Goal: Task Accomplishment & Management: Manage account settings

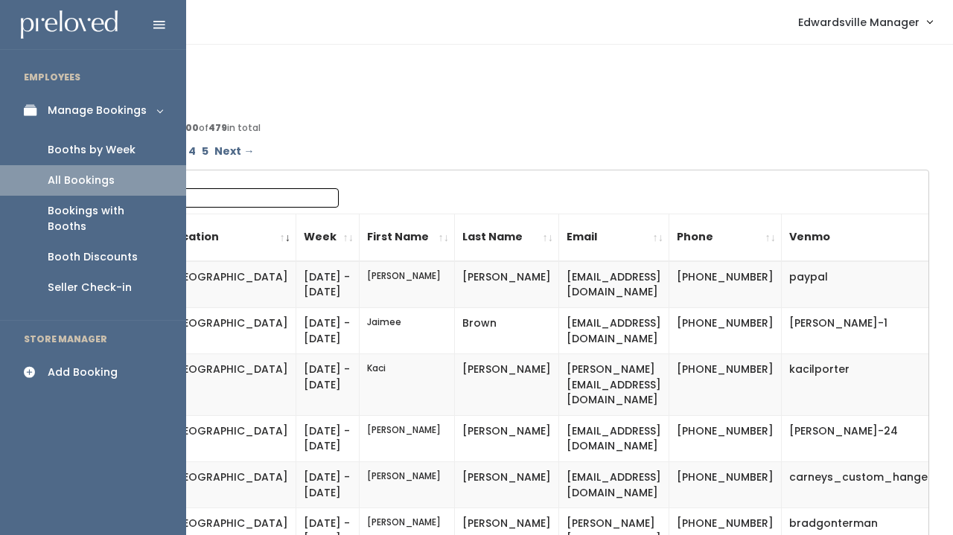
click at [72, 148] on div "Booths by Week" at bounding box center [92, 150] width 88 height 16
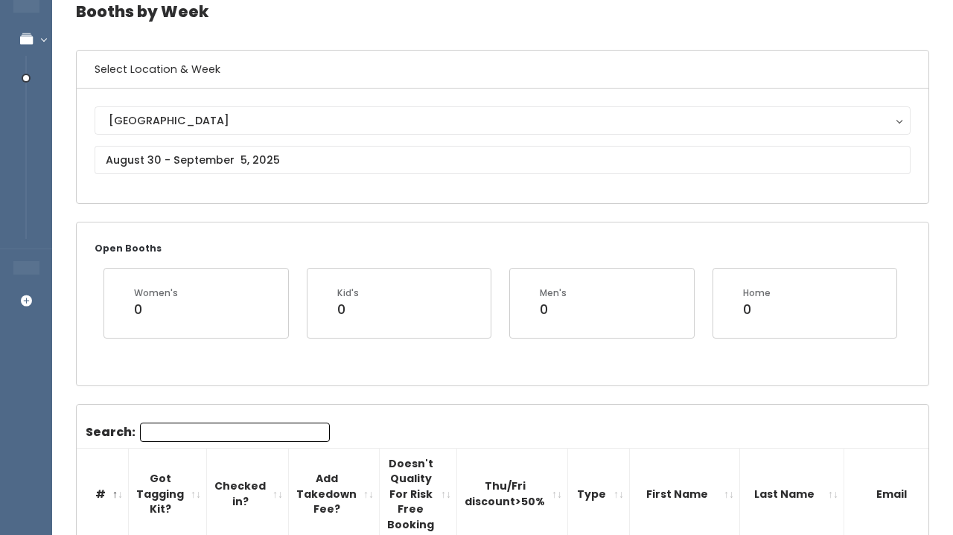
scroll to position [42, 0]
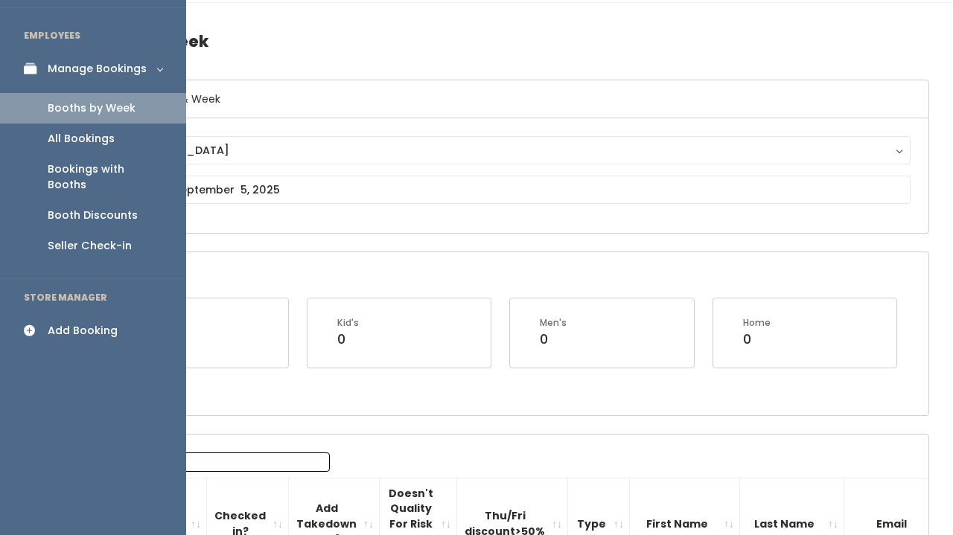
click at [45, 133] on link "All Bookings" at bounding box center [93, 139] width 186 height 31
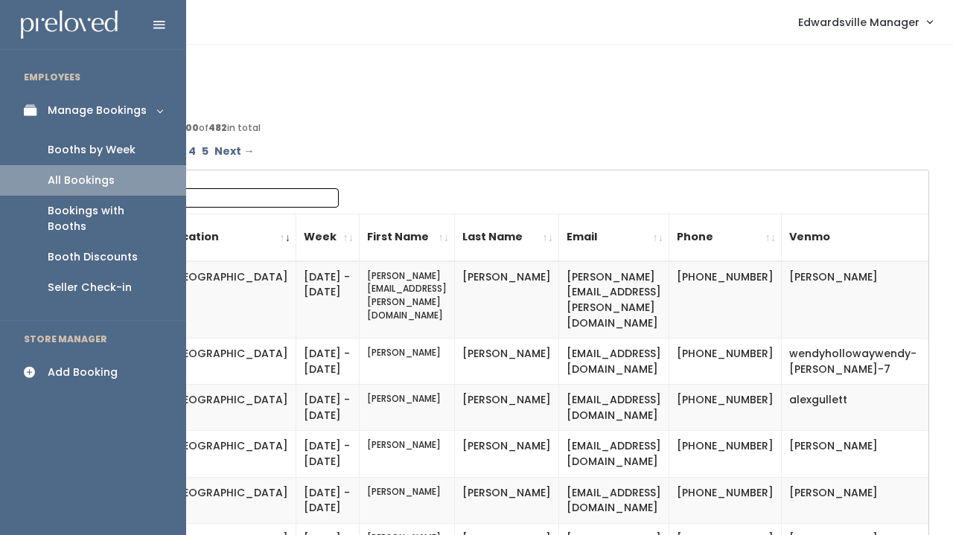
click at [54, 153] on div "Booths by Week" at bounding box center [92, 150] width 88 height 16
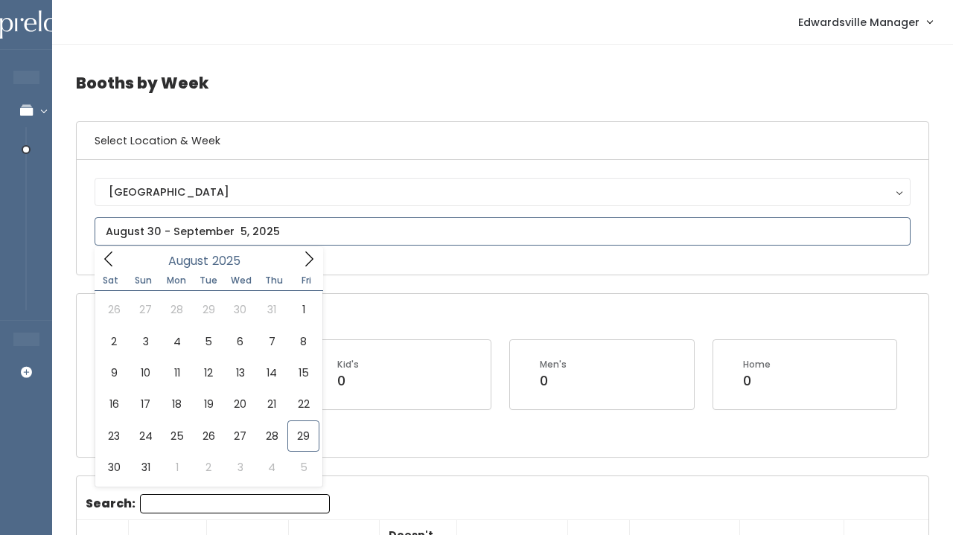
click at [234, 233] on input "text" at bounding box center [503, 231] width 816 height 28
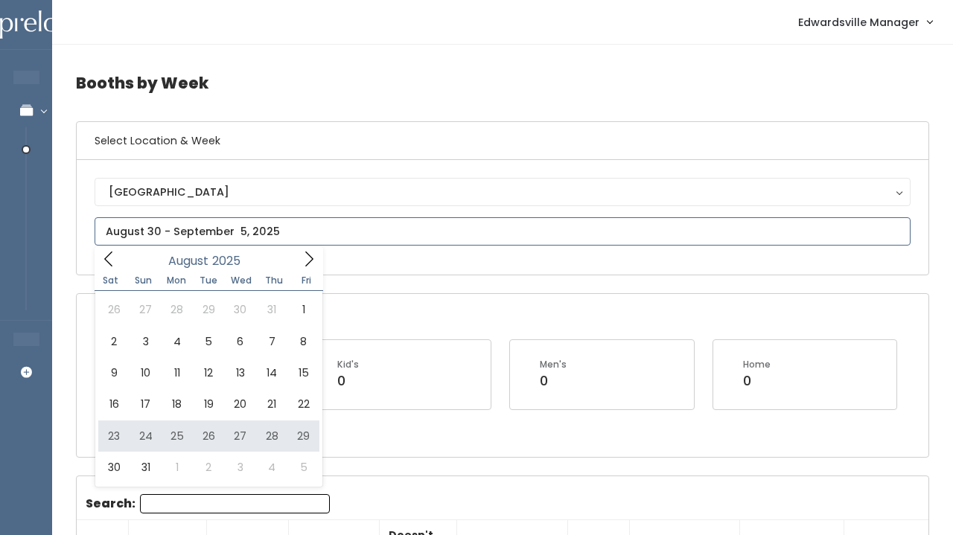
type input "August 23 to August 29"
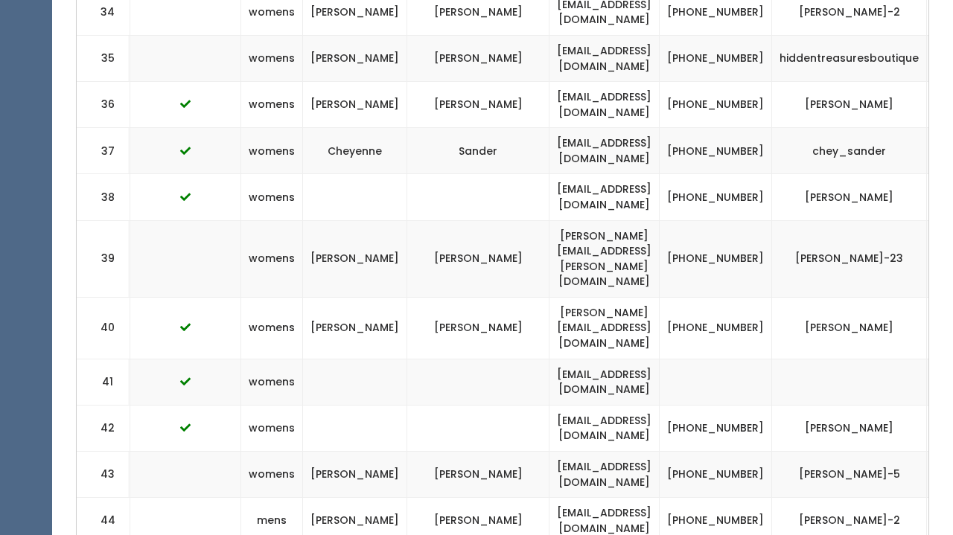
scroll to position [2145, 0]
drag, startPoint x: 619, startPoint y: 217, endPoint x: 459, endPoint y: 217, distance: 160.0
click at [549, 359] on td "lisa64anne@yahoo.com" at bounding box center [604, 382] width 110 height 46
copy td "lisa64anne@yahoo.com"
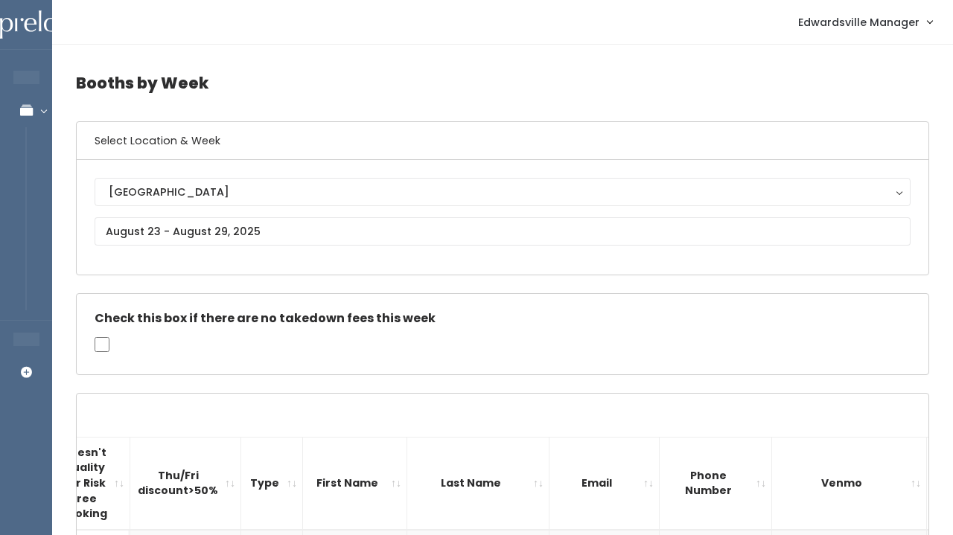
scroll to position [0, 0]
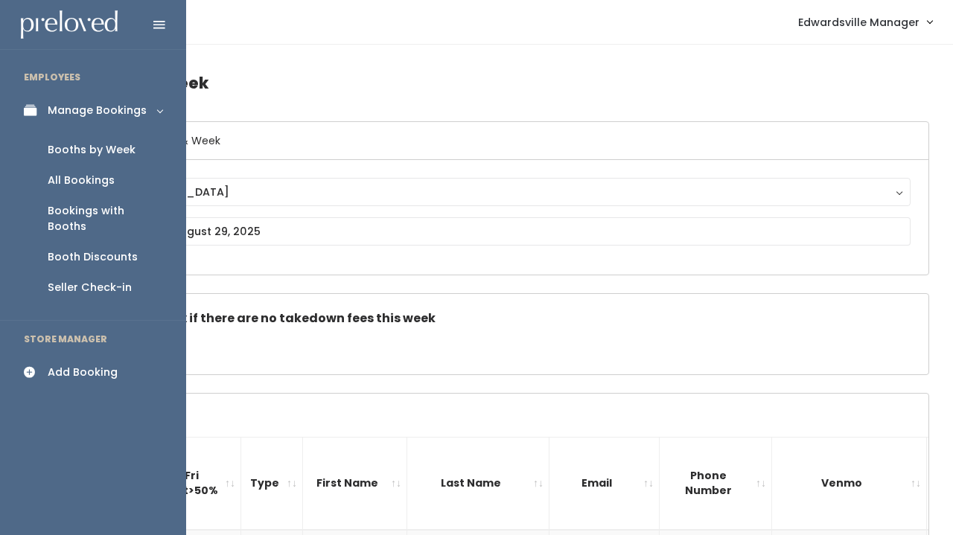
click at [58, 183] on div "All Bookings" at bounding box center [81, 181] width 67 height 16
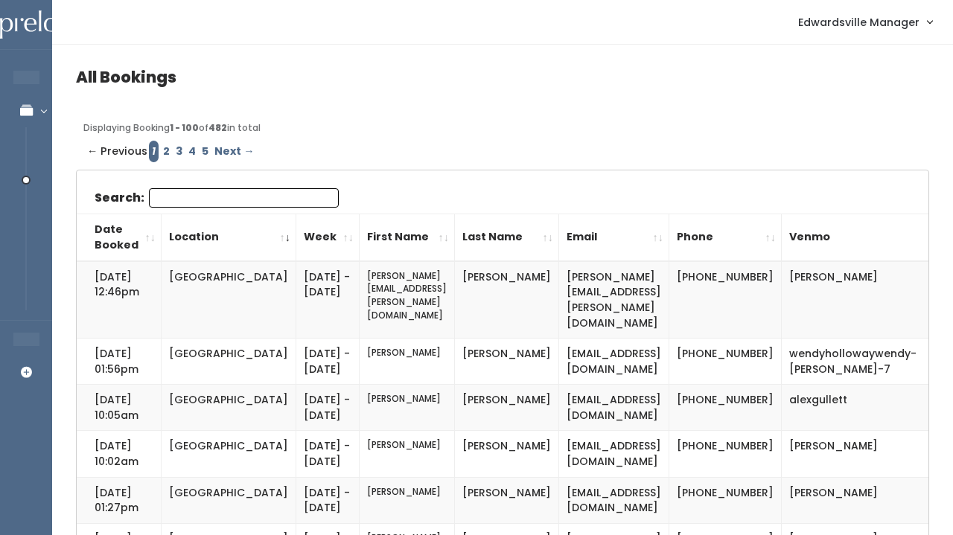
click at [210, 201] on input "Search:" at bounding box center [244, 197] width 190 height 19
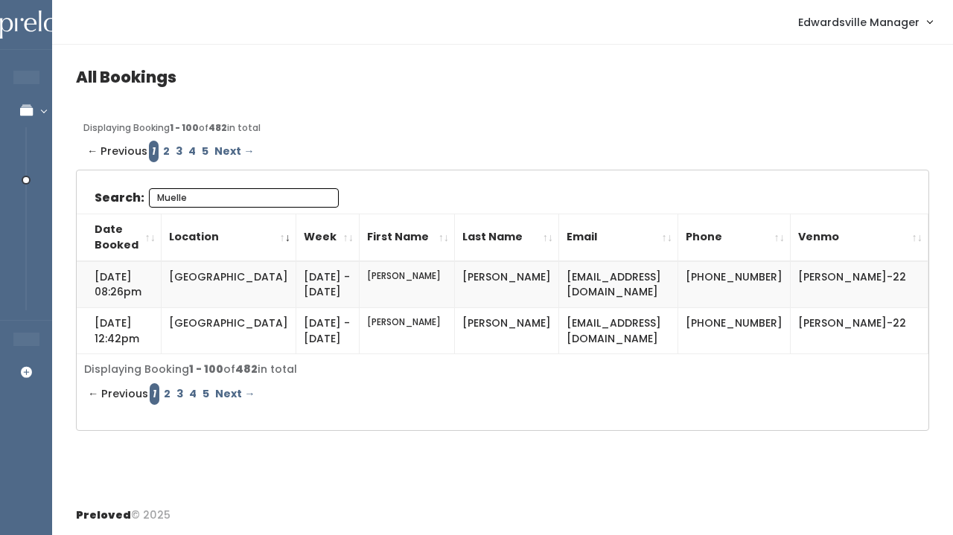
type input "[PERSON_NAME]"
click at [322, 195] on input "Mueller" at bounding box center [244, 197] width 190 height 19
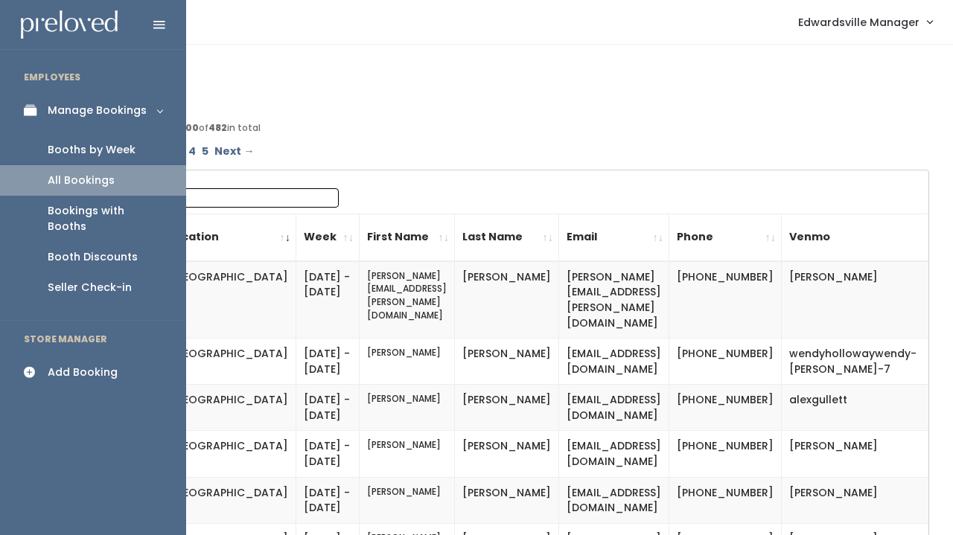
click at [88, 136] on link "Booths by Week" at bounding box center [93, 150] width 186 height 31
click at [74, 150] on div "Booths by Week" at bounding box center [92, 150] width 88 height 16
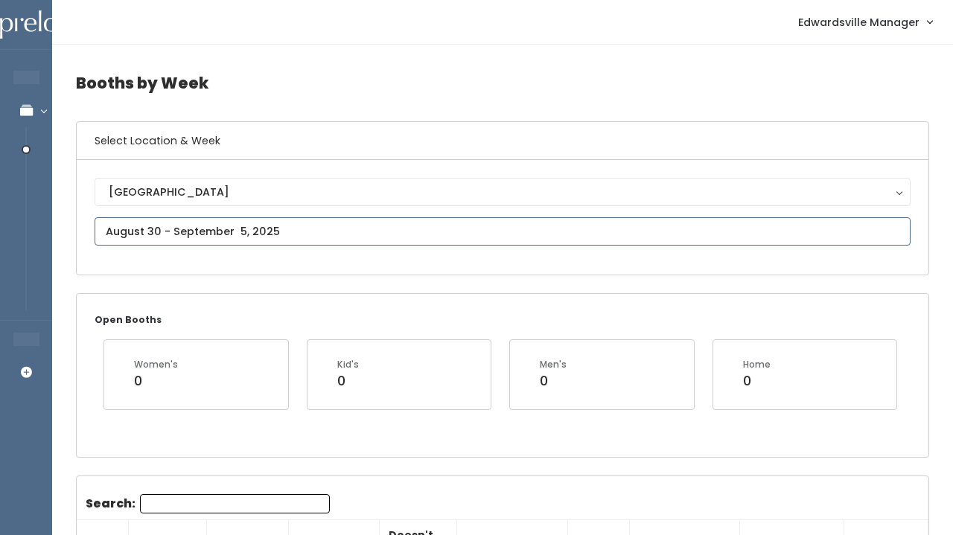
click at [320, 234] on input "text" at bounding box center [503, 231] width 816 height 28
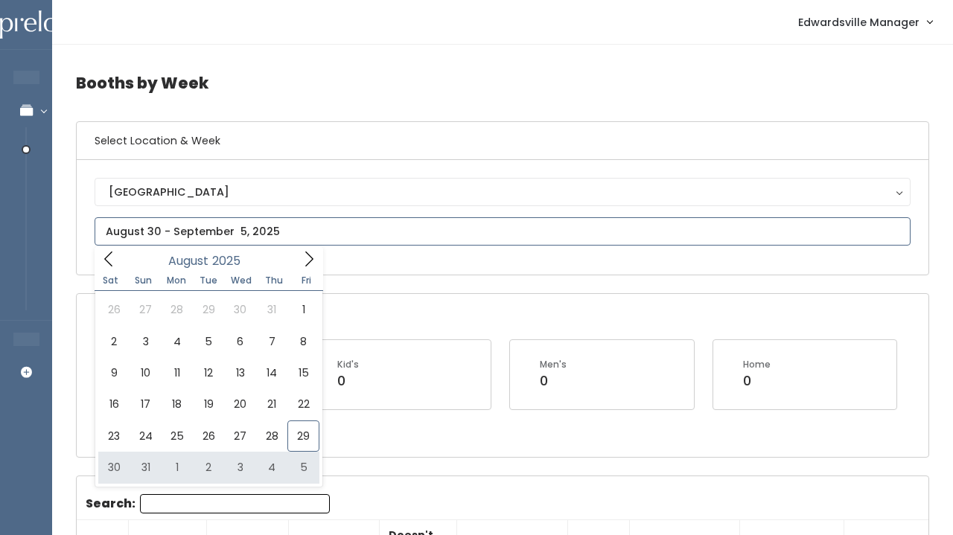
type input "August 30 to September 5"
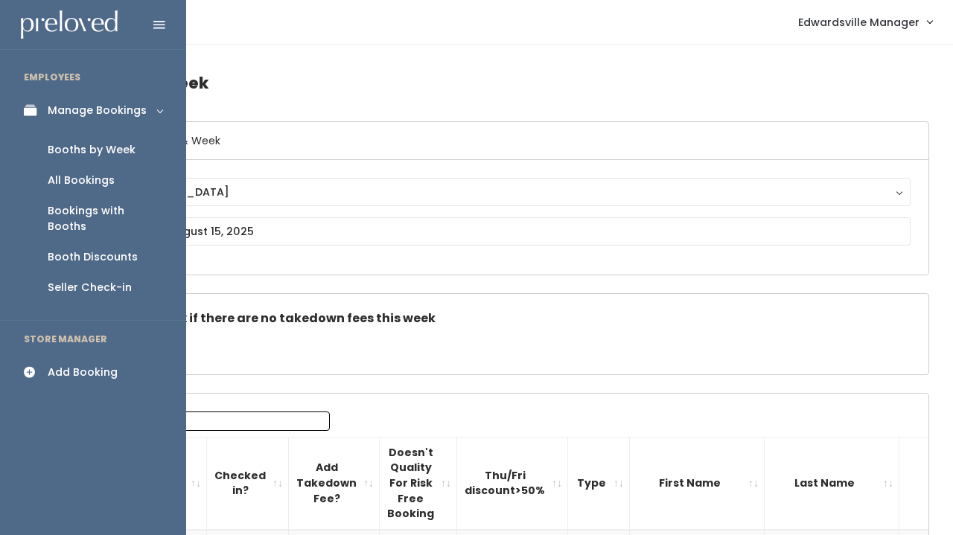
click at [92, 151] on div "Booths by Week" at bounding box center [92, 150] width 88 height 16
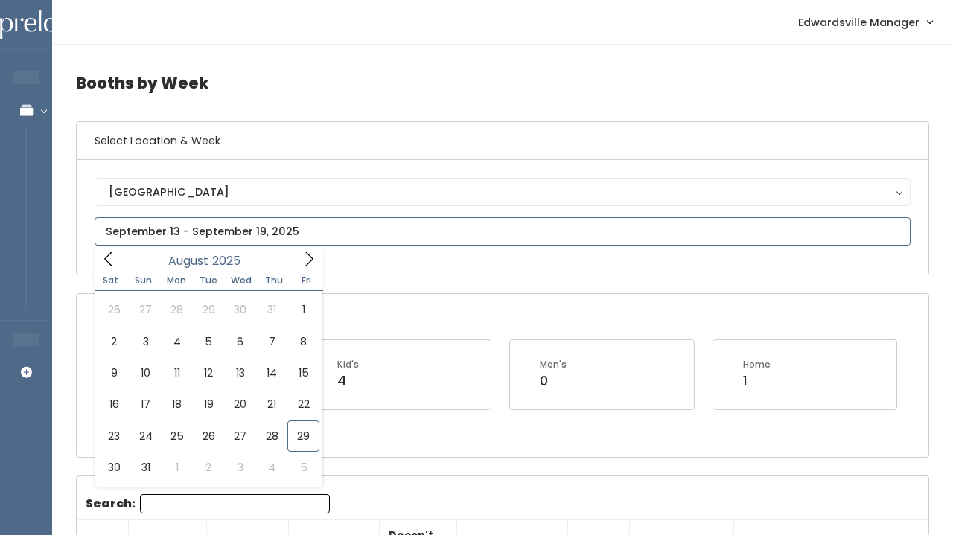
click at [180, 236] on input "text" at bounding box center [503, 231] width 816 height 28
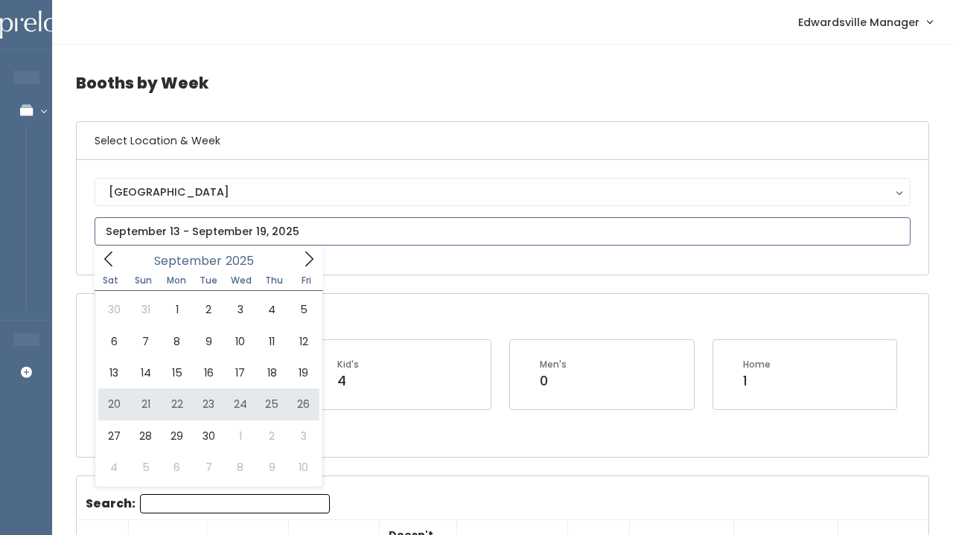
type input "September 20 to September 26"
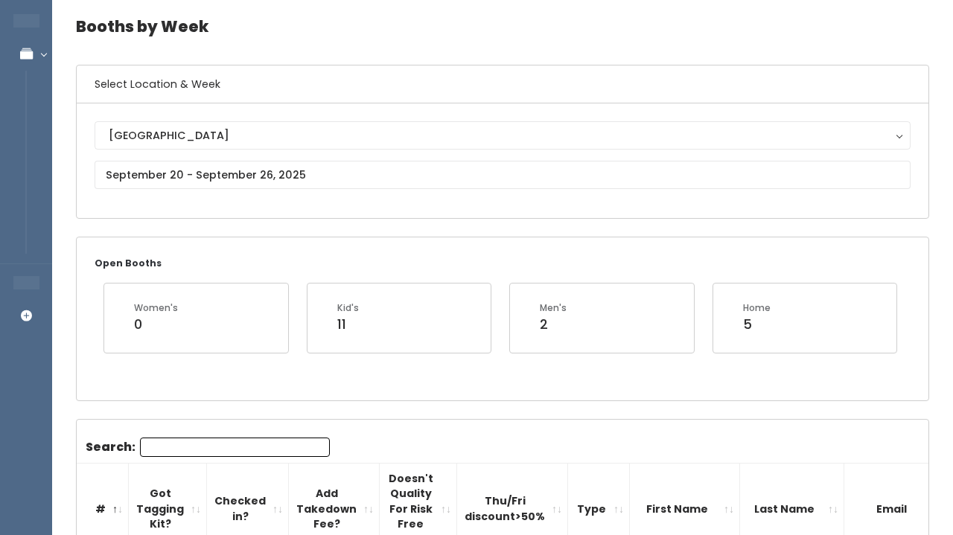
scroll to position [58, 0]
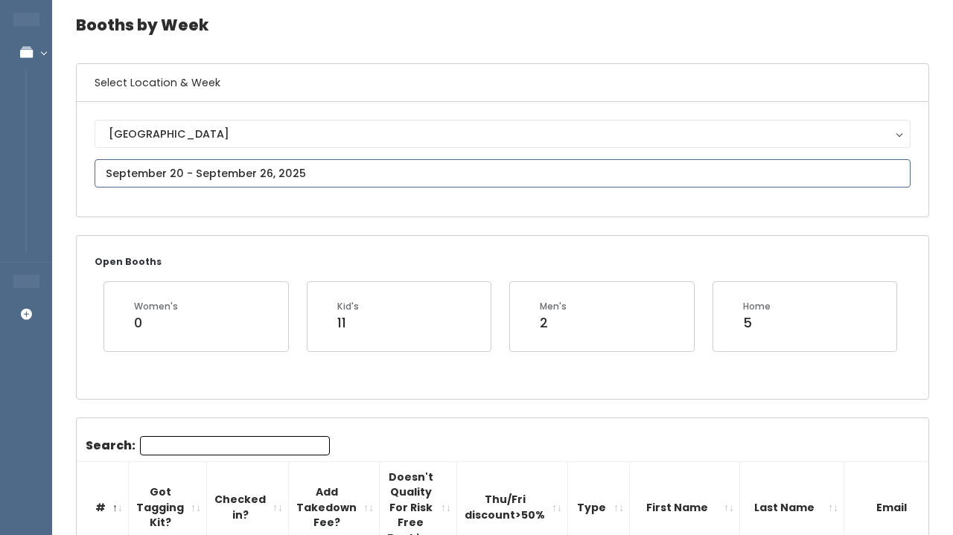
click at [192, 182] on input "text" at bounding box center [503, 173] width 816 height 28
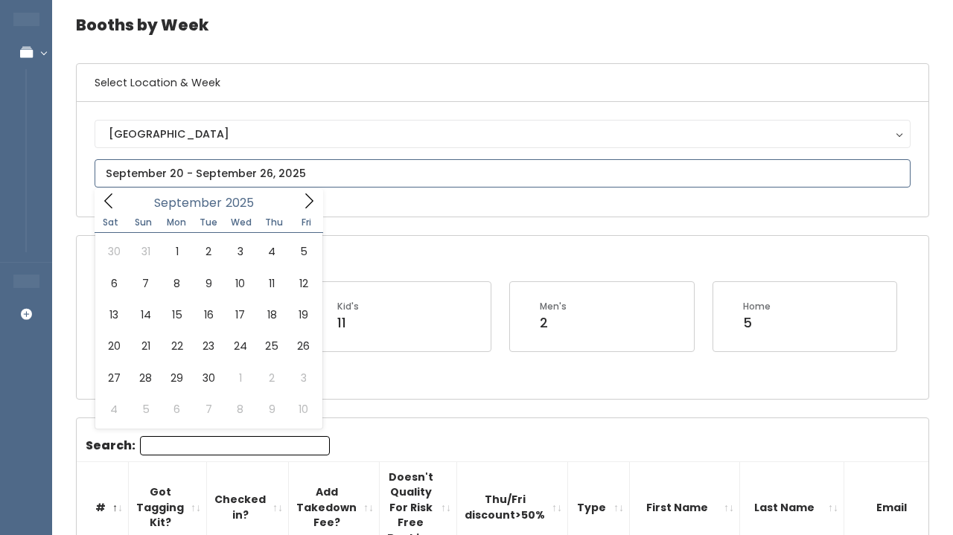
click at [295, 202] on span at bounding box center [309, 200] width 28 height 23
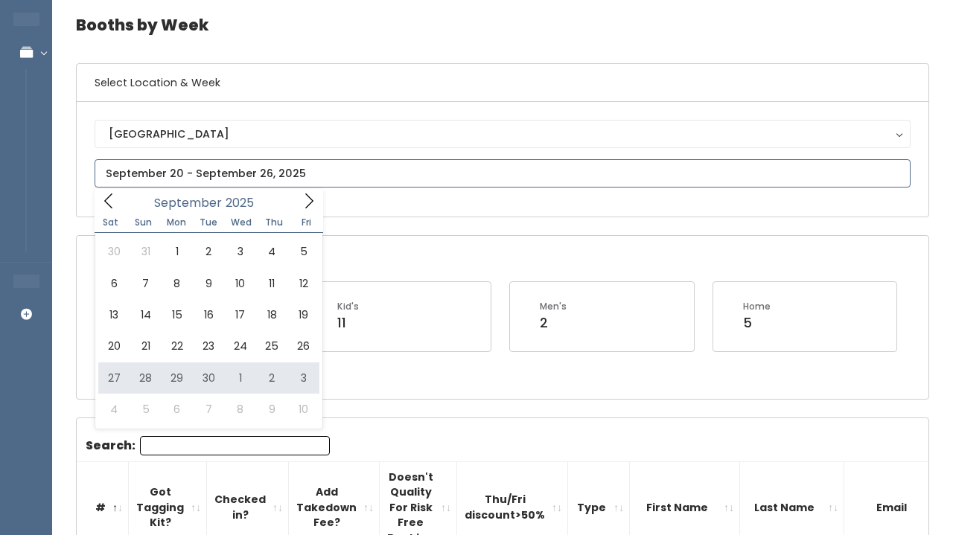
type input "September 27 to October 3"
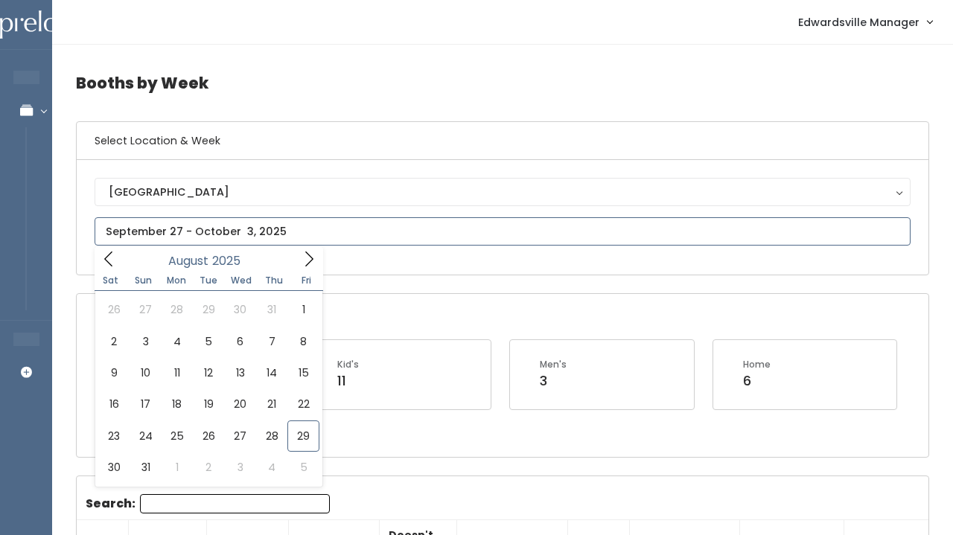
click at [333, 223] on input "text" at bounding box center [503, 231] width 816 height 28
click at [313, 263] on icon at bounding box center [309, 259] width 16 height 16
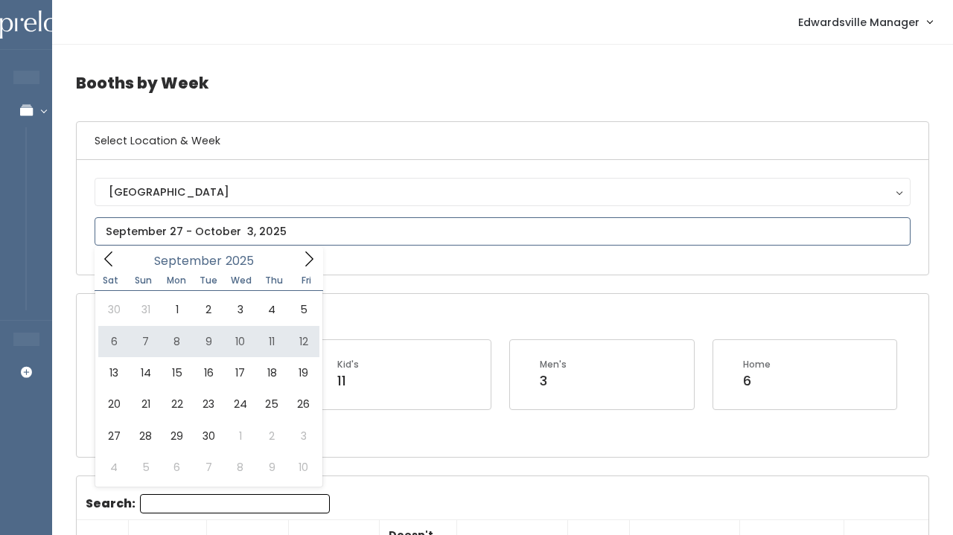
type input "September 6 to September 12"
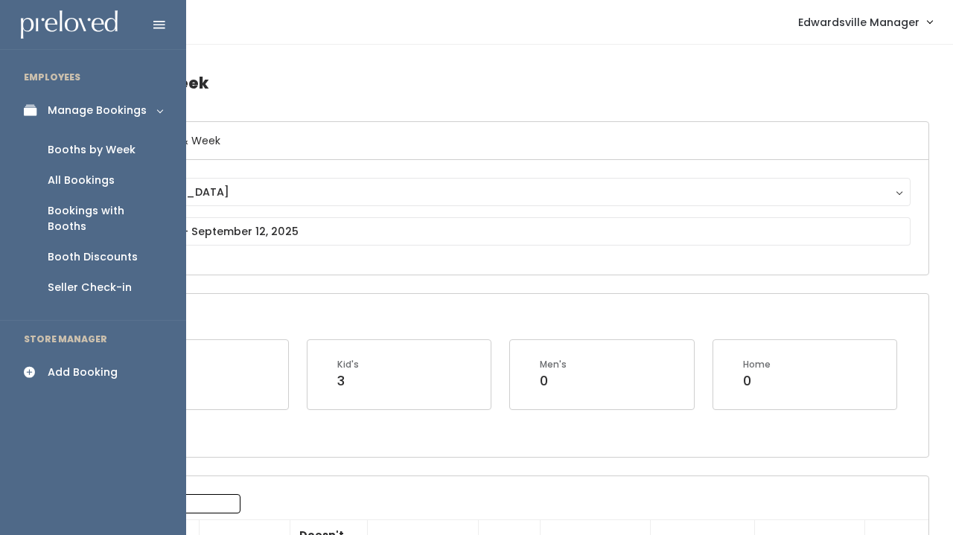
click at [74, 177] on div "All Bookings" at bounding box center [81, 181] width 67 height 16
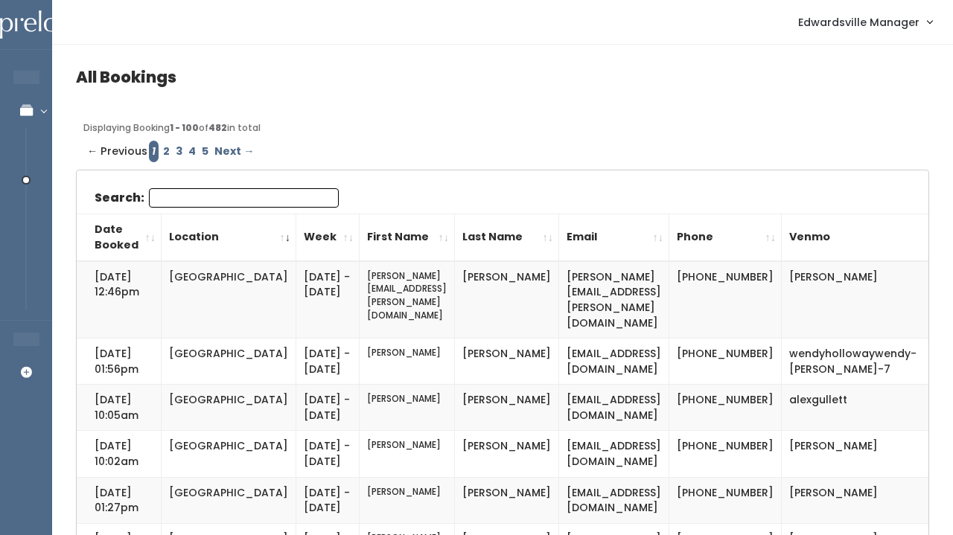
click at [203, 193] on input "Search:" at bounding box center [244, 197] width 190 height 19
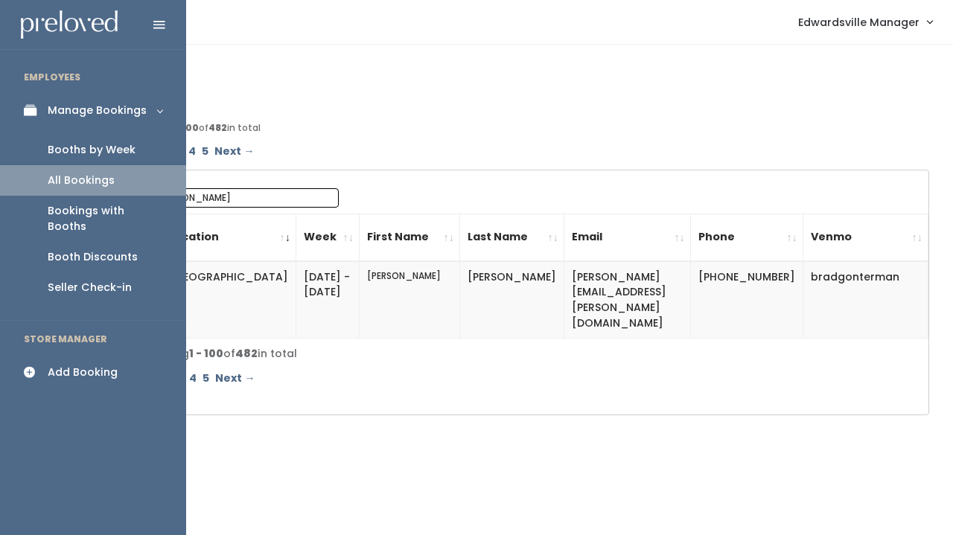
type input "[PERSON_NAME]"
drag, startPoint x: 0, startPoint y: 41, endPoint x: 91, endPoint y: 152, distance: 143.4
click at [91, 152] on div "Booths by Week" at bounding box center [92, 150] width 88 height 16
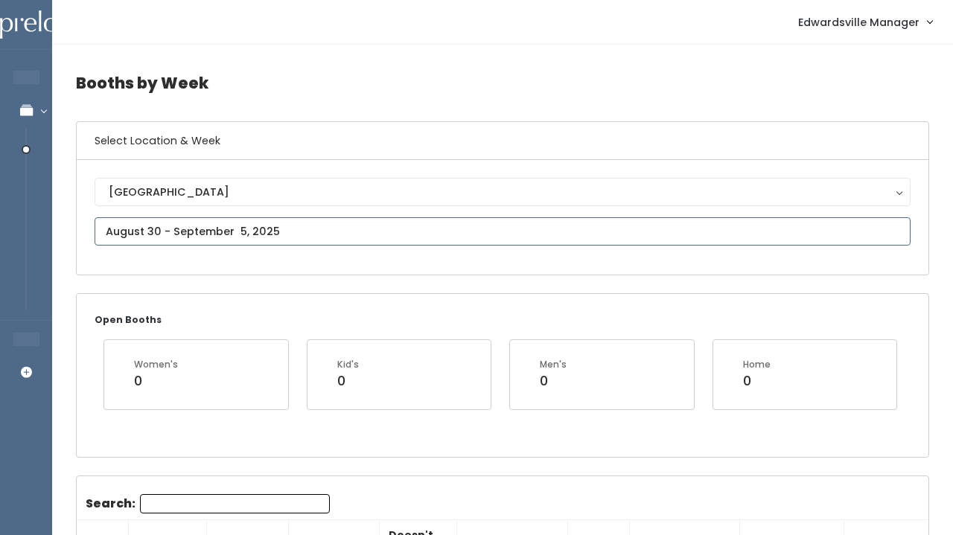
click at [199, 239] on input "text" at bounding box center [503, 231] width 816 height 28
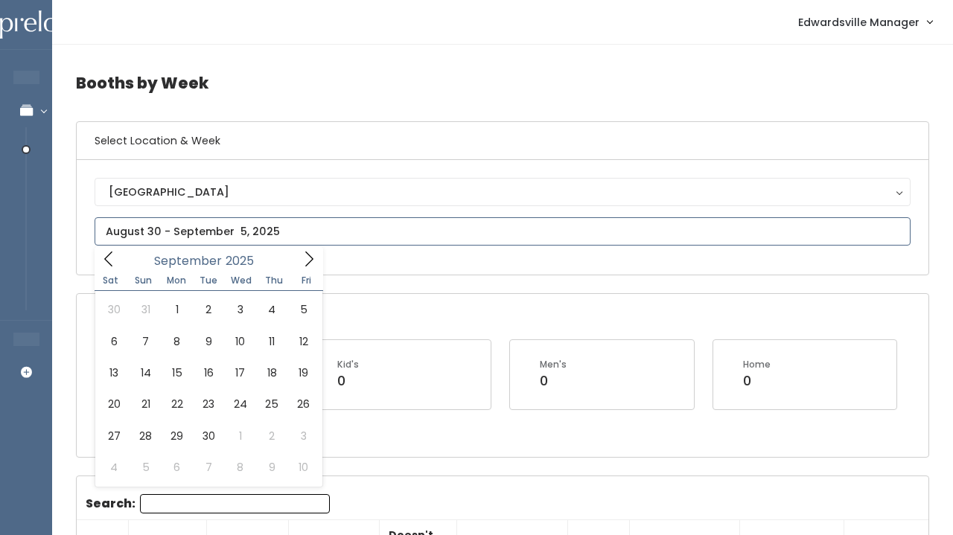
click at [306, 269] on span at bounding box center [309, 258] width 28 height 23
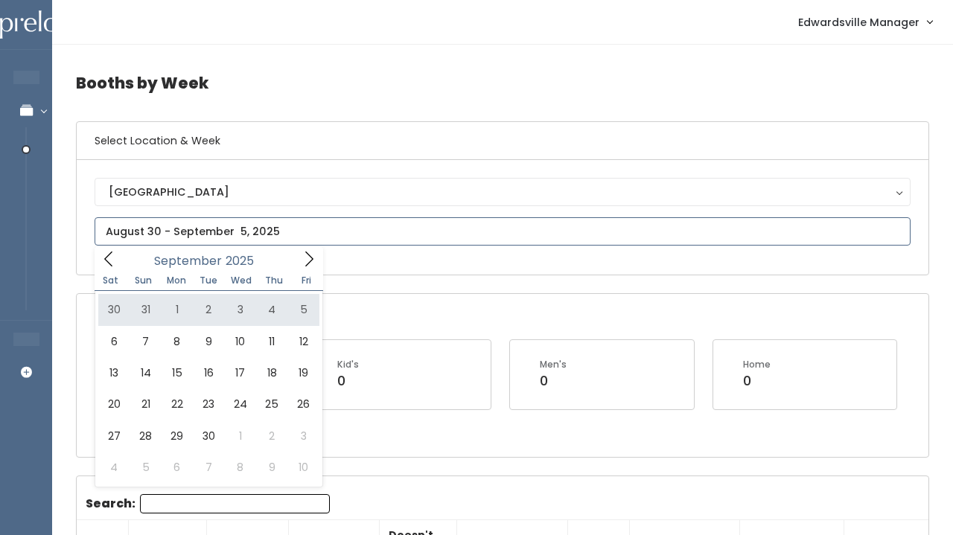
click at [108, 258] on icon at bounding box center [108, 259] width 16 height 16
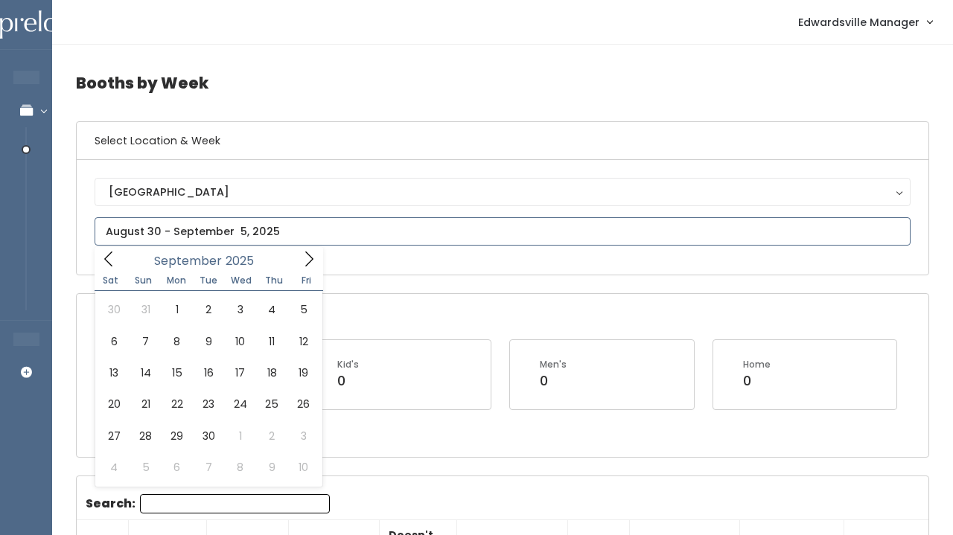
click at [311, 268] on span at bounding box center [309, 258] width 28 height 23
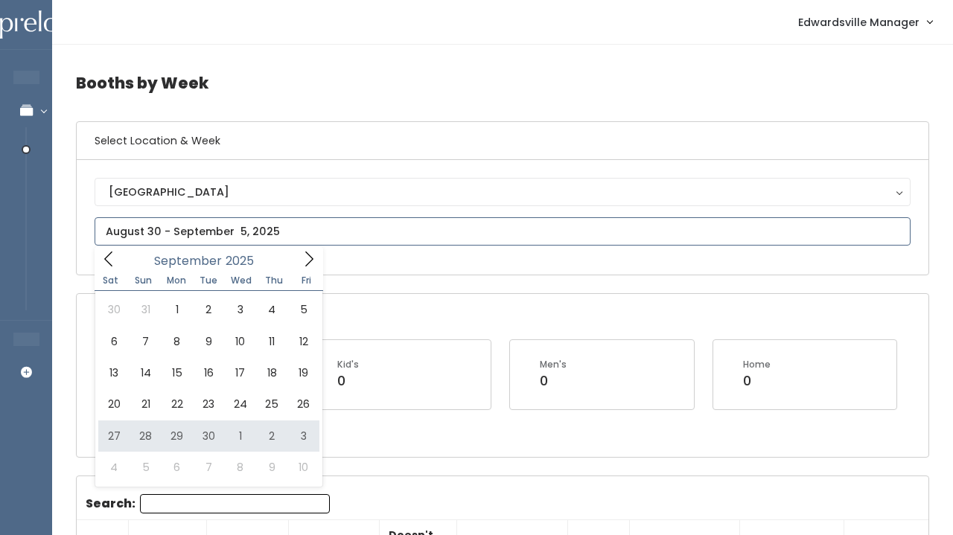
type input "September 27 to October 3"
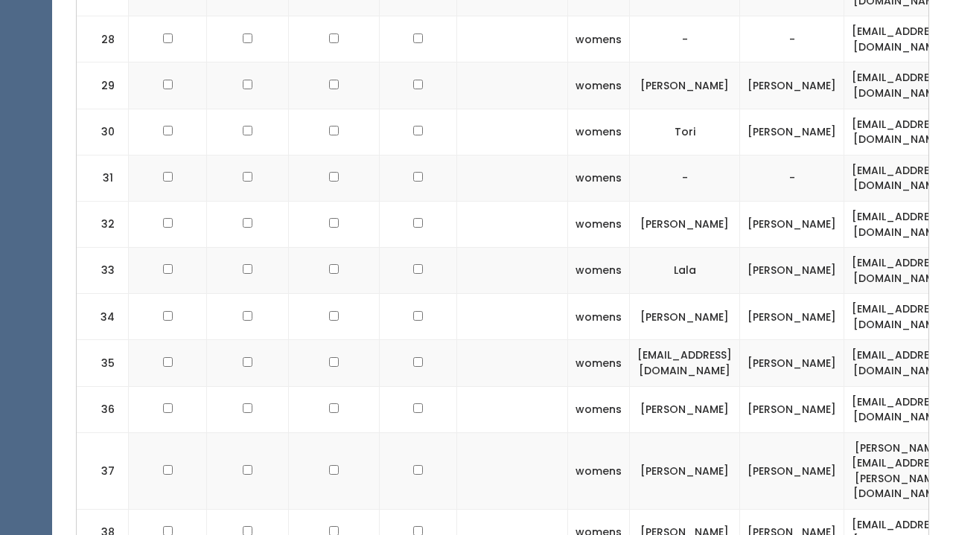
scroll to position [1690, 0]
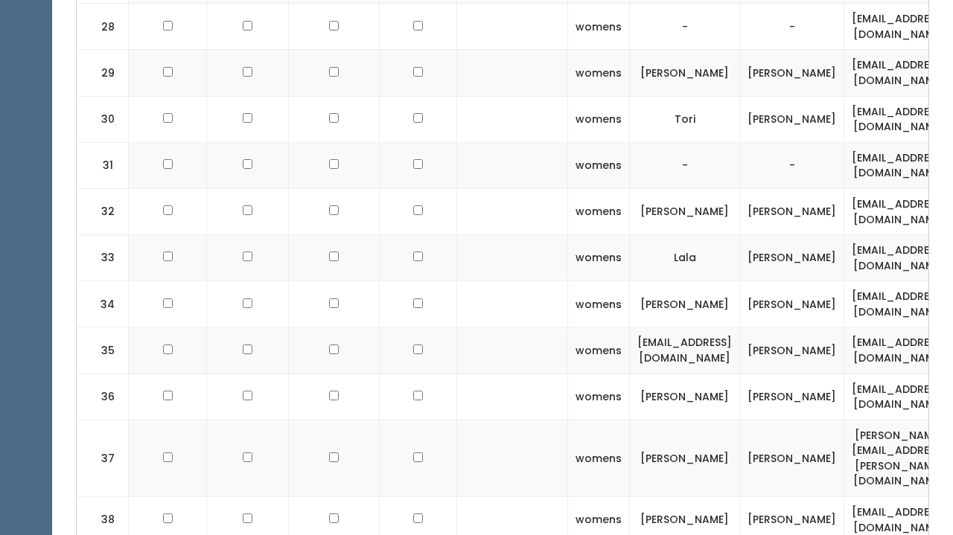
checkbox input "true"
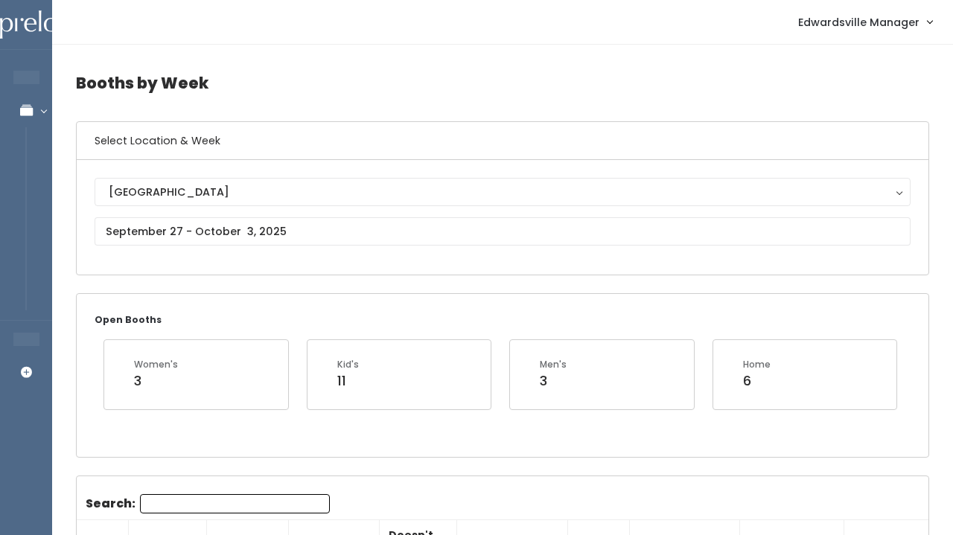
scroll to position [0, 0]
